Goal: Information Seeking & Learning: Learn about a topic

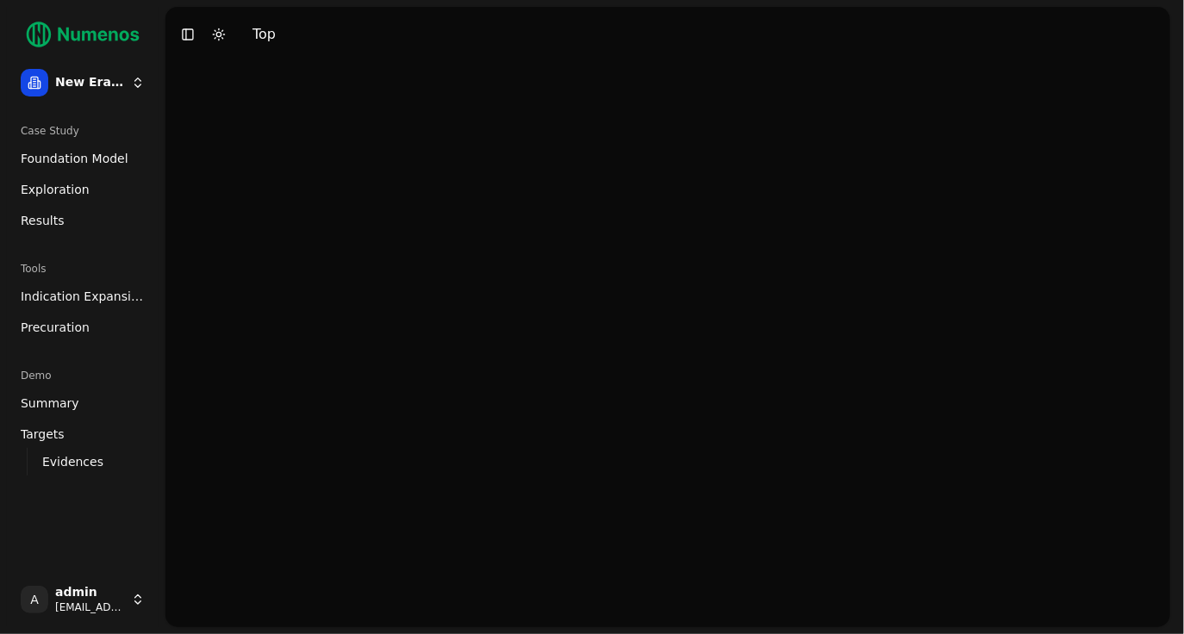
click at [54, 165] on span "Foundation Model" at bounding box center [75, 158] width 108 height 17
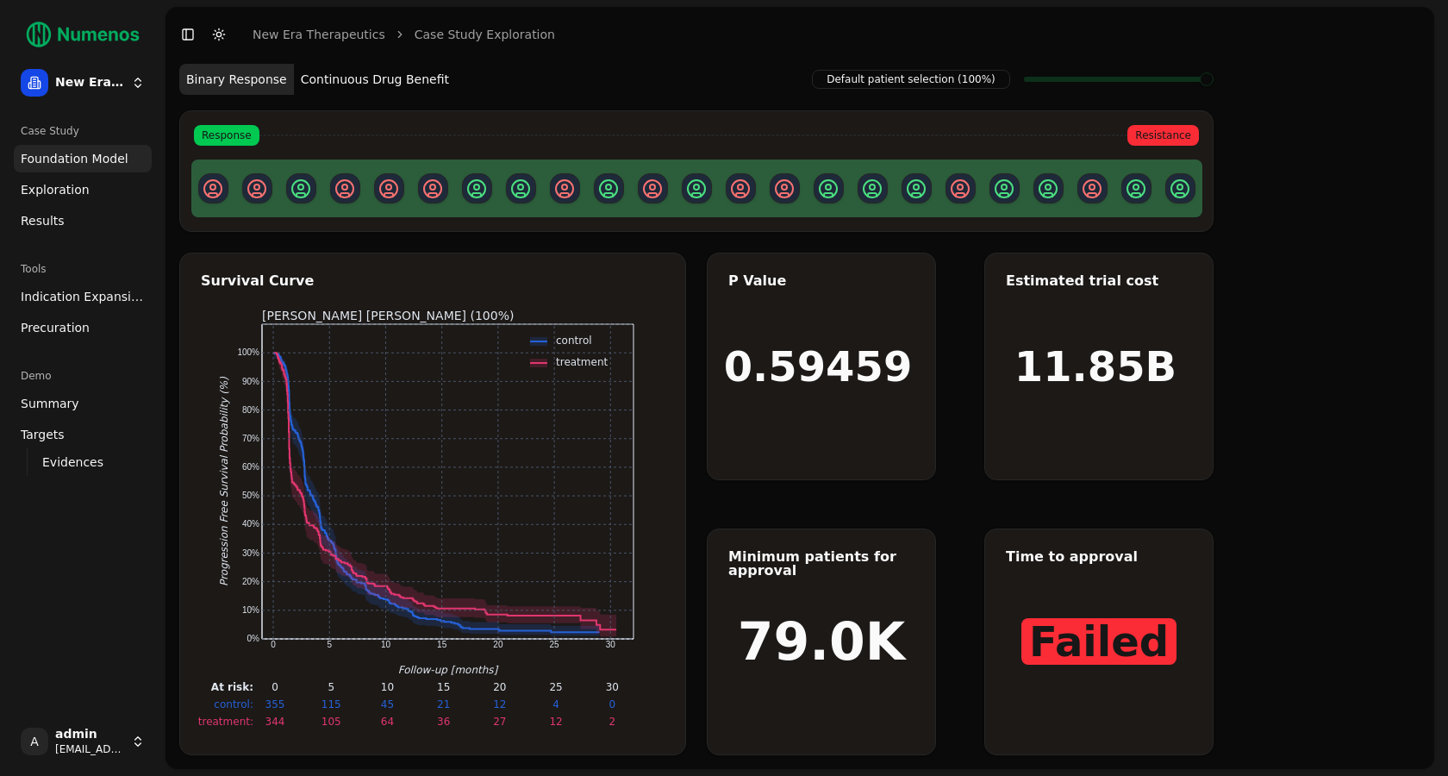
click at [375, 74] on button "Continuous Drug Benefit" at bounding box center [375, 79] width 162 height 31
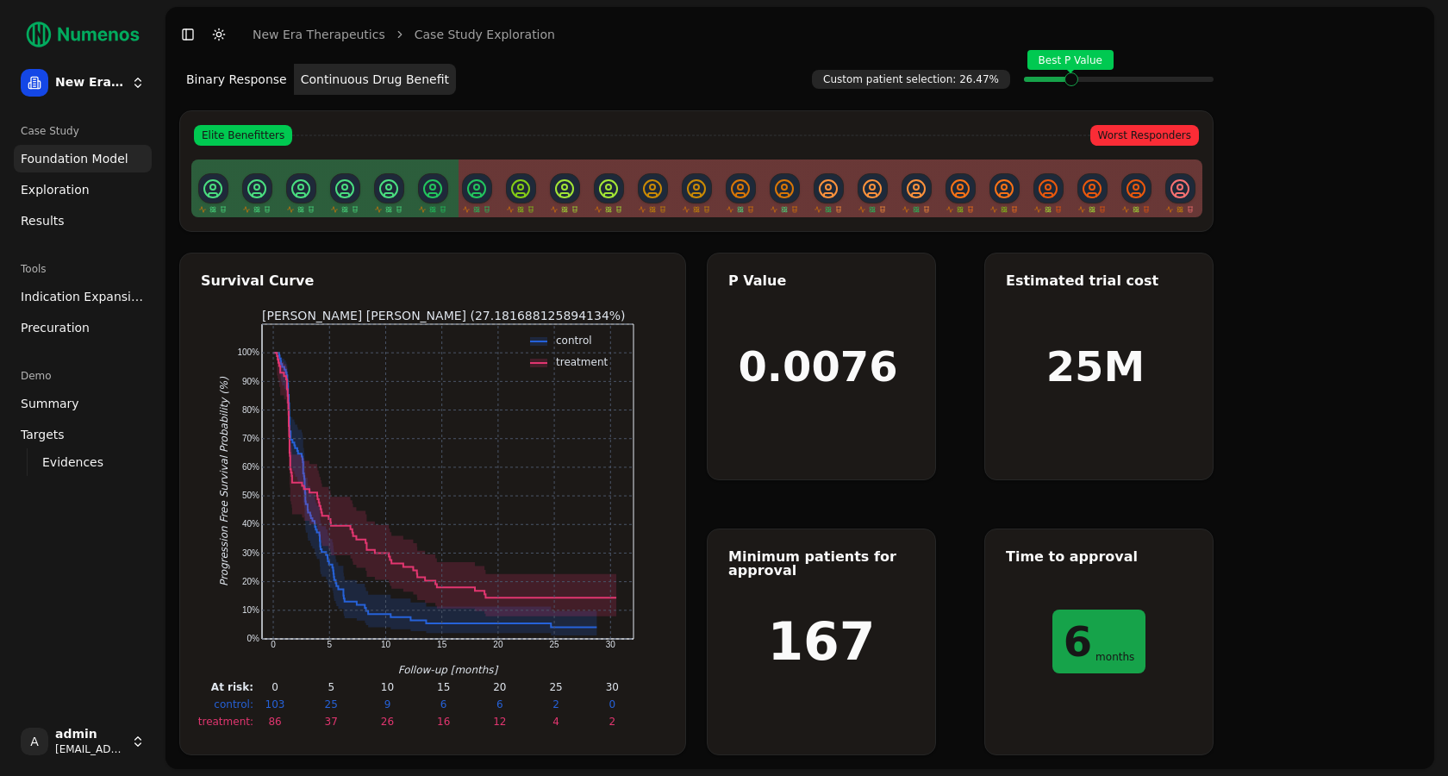
click at [1086, 79] on span at bounding box center [1087, 79] width 2 height 7
click at [49, 190] on span "Exploration" at bounding box center [55, 189] width 69 height 17
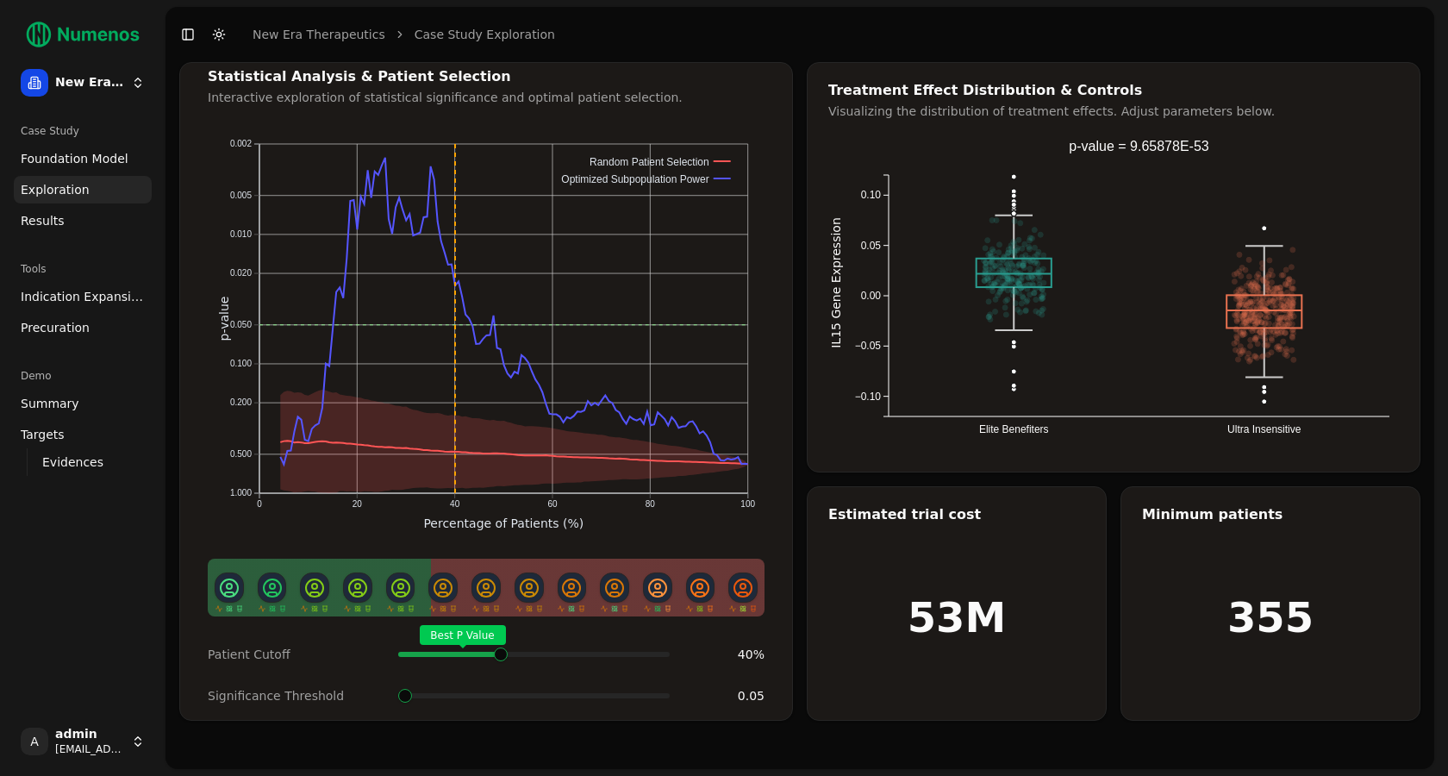
click at [664, 633] on span at bounding box center [665, 654] width 2 height 7
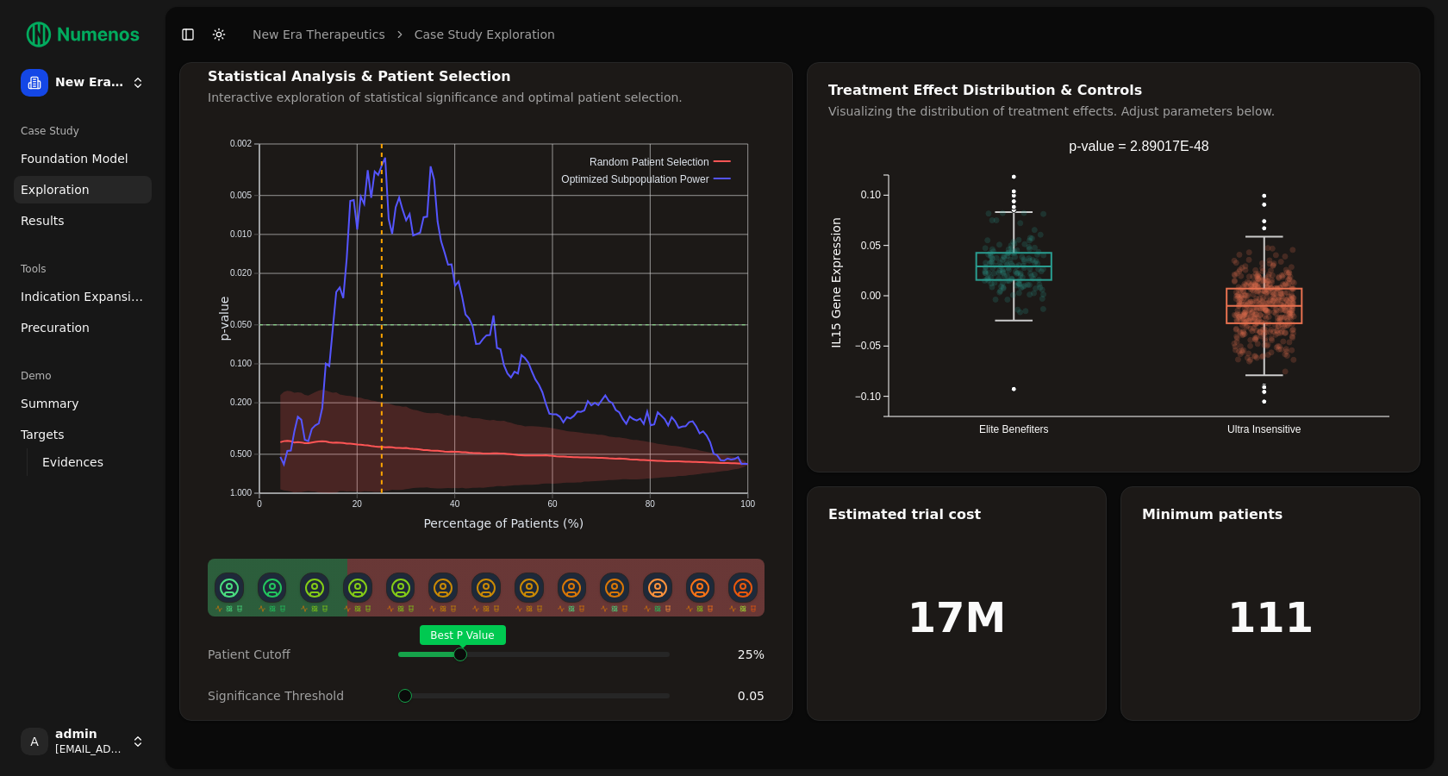
click at [457, 633] on div "Best P Value" at bounding box center [533, 654] width 271 height 34
click at [497, 633] on span at bounding box center [490, 696] width 14 height 14
click at [78, 306] on link "Indication Expansion" at bounding box center [83, 297] width 138 height 28
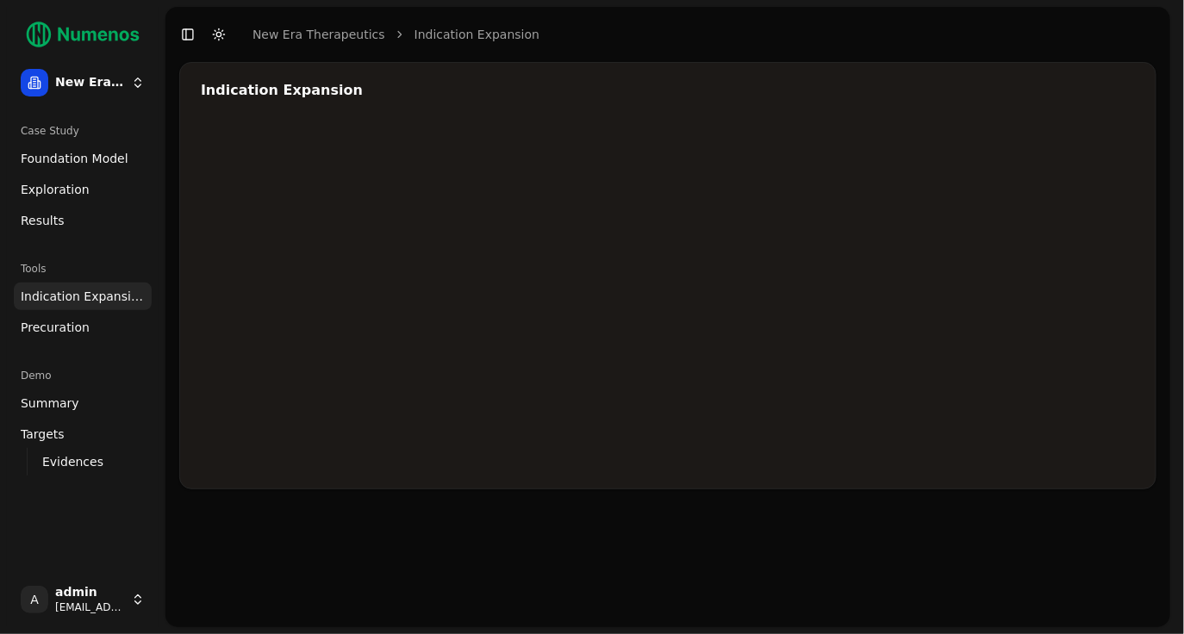
click at [910, 257] on div at bounding box center [718, 295] width 1034 height 345
click at [937, 278] on div at bounding box center [718, 295] width 1034 height 345
click at [932, 259] on div at bounding box center [718, 295] width 1034 height 345
click at [929, 277] on div at bounding box center [718, 295] width 1034 height 345
click at [816, 293] on div at bounding box center [718, 295] width 1034 height 345
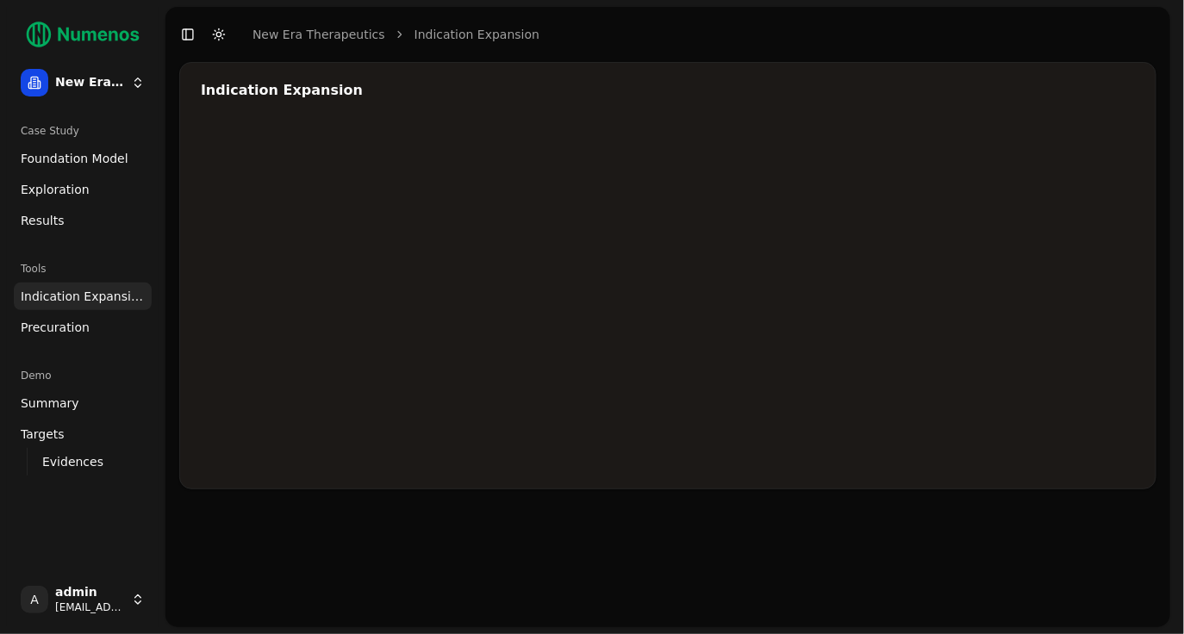
click at [938, 387] on div at bounding box center [718, 295] width 1034 height 345
click at [832, 366] on div at bounding box center [718, 295] width 1034 height 345
click at [830, 294] on div at bounding box center [718, 295] width 1034 height 345
